Goal: Use online tool/utility: Use online tool/utility

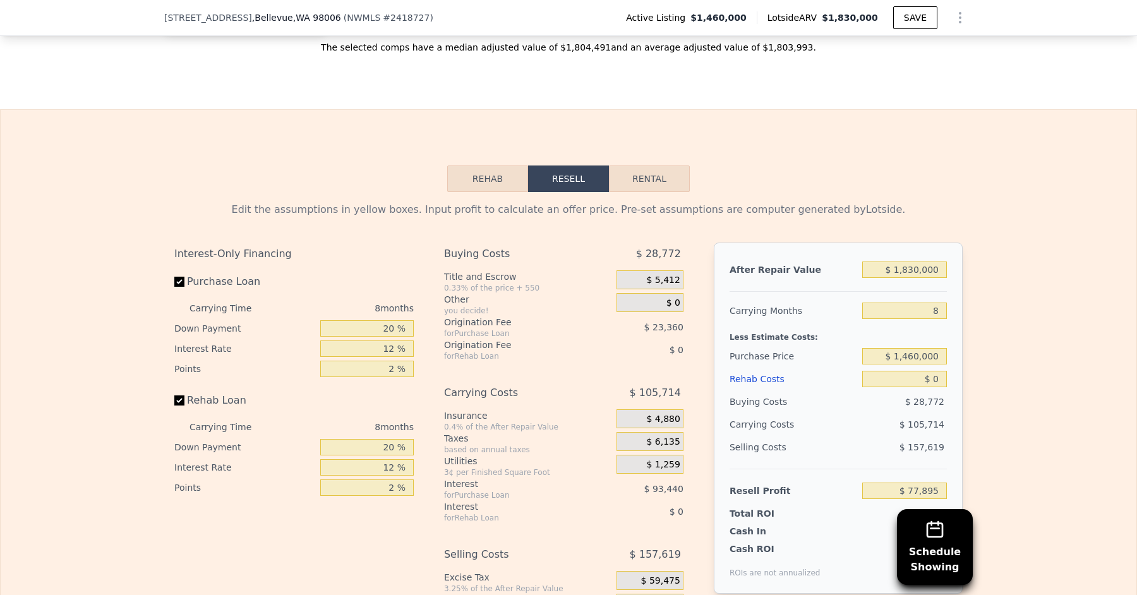
scroll to position [1836, 0]
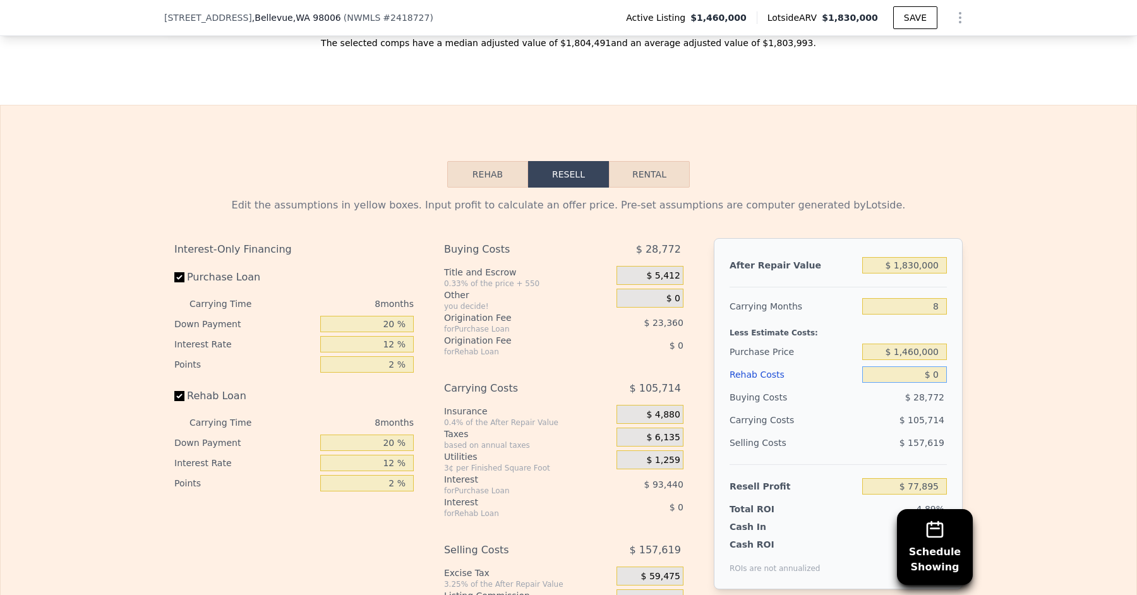
click at [940, 369] on input "$ 0" at bounding box center [904, 374] width 85 height 16
type input "$ 5"
type input "$ 77,890"
type input "$ 50"
type input "$ 77,844"
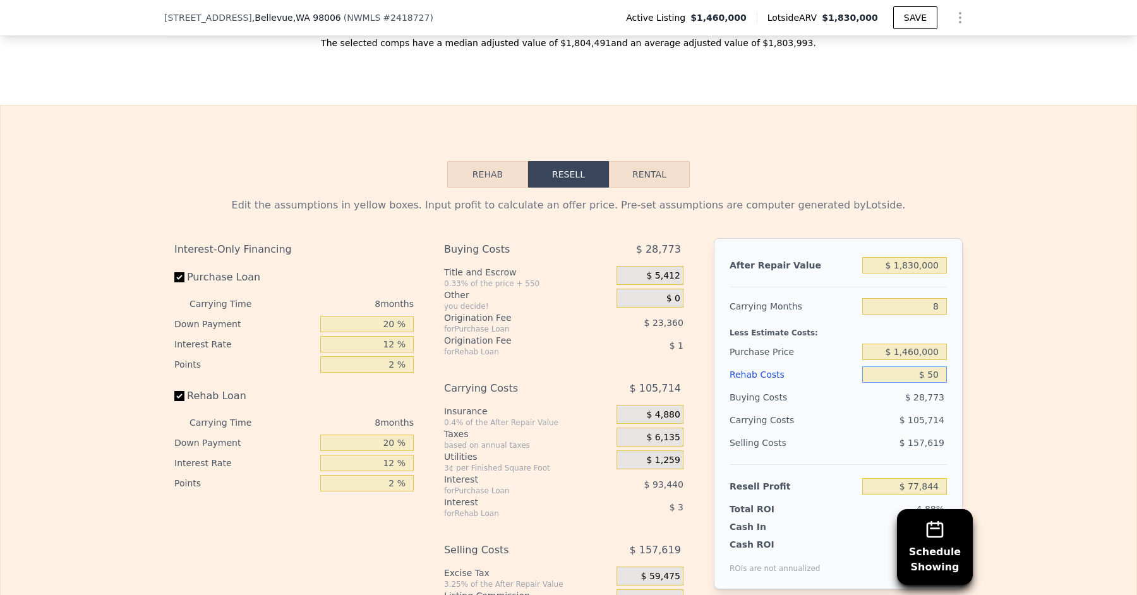
type input "$ 500"
type input "$ 77,355"
type input "$ 5,000"
type input "$ 72,495"
type input "$ 50,000"
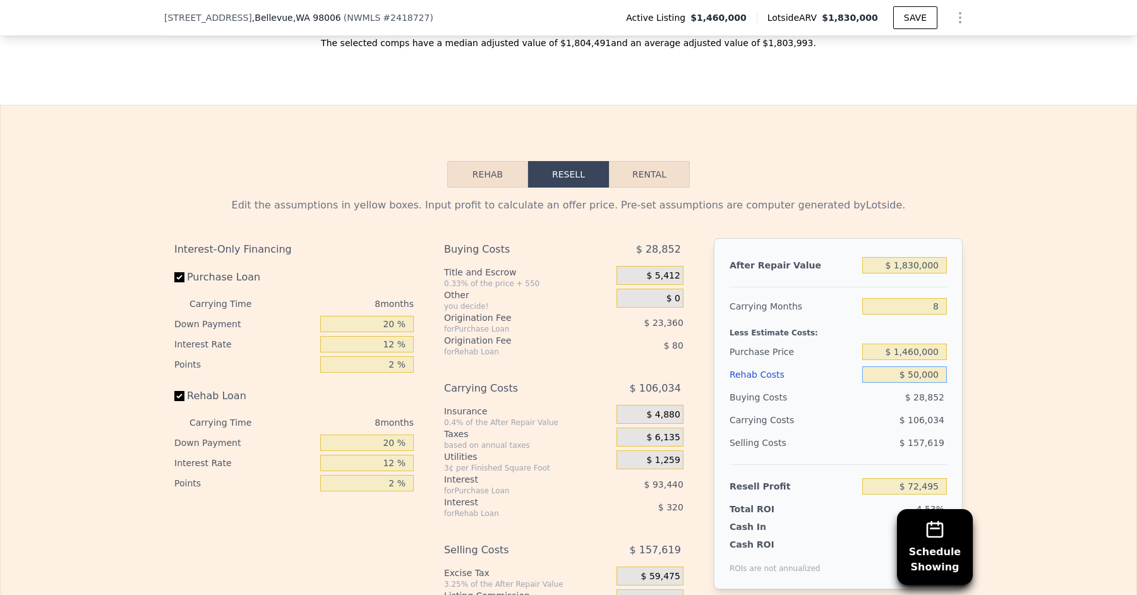
type input "$ 23,895"
type input "$ 50,000"
click at [1024, 407] on div "Edit the assumptions in yellow boxes. Input profit to calculate an offer price.…" at bounding box center [568, 423] width 1135 height 470
click at [941, 298] on input "8" at bounding box center [904, 306] width 85 height 16
type input "4"
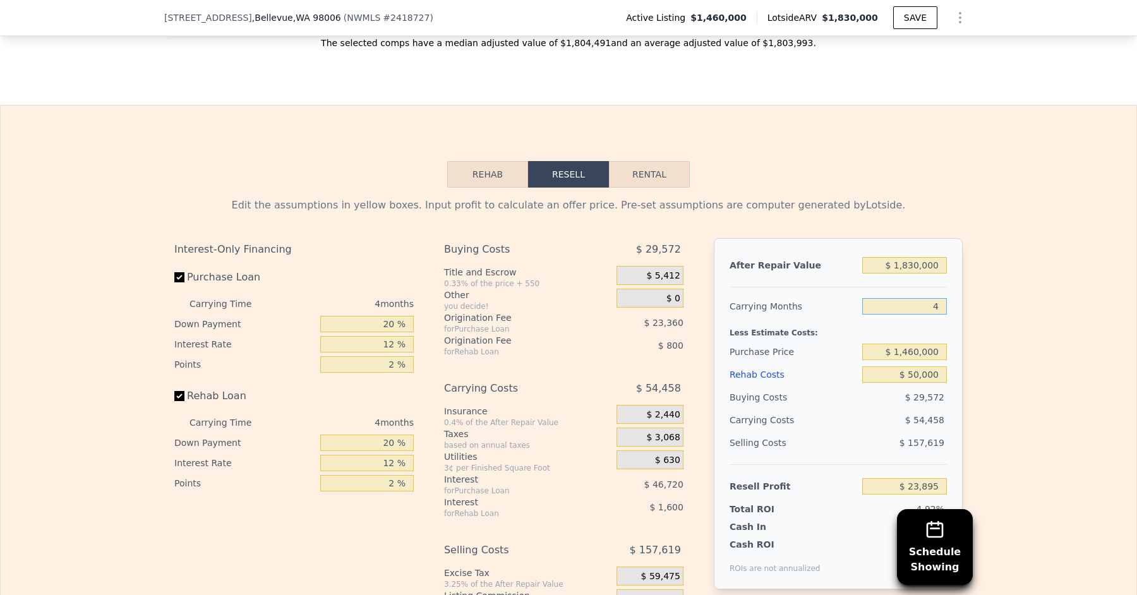
type input "$ 78,351"
type input "4"
click at [982, 304] on div "Edit the assumptions in yellow boxes. Input profit to calculate an offer price.…" at bounding box center [568, 423] width 1135 height 470
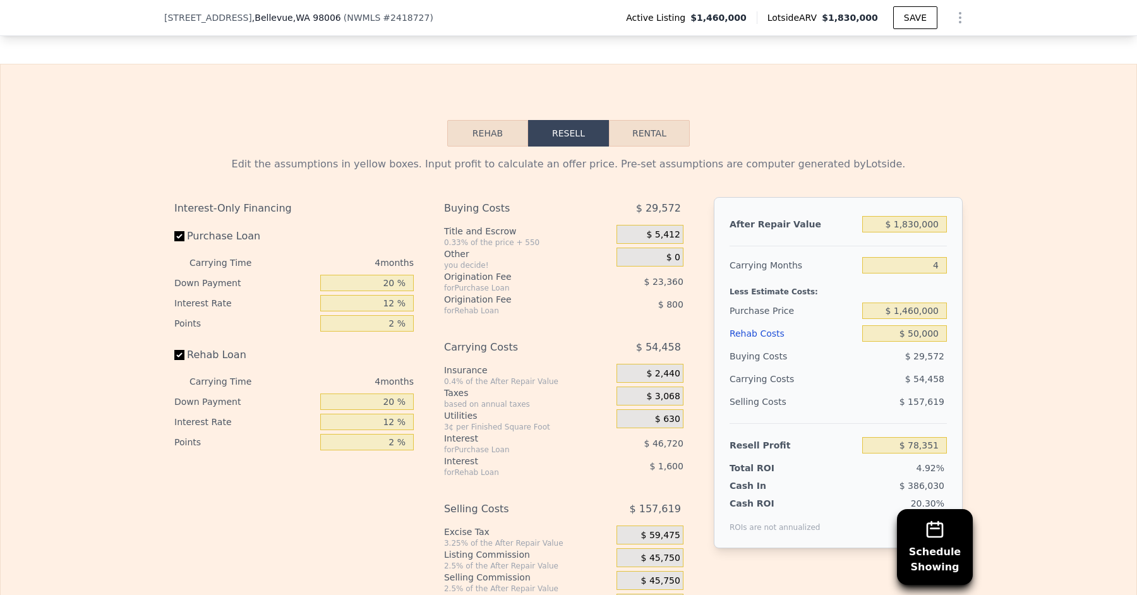
scroll to position [1885, 0]
